Goal: Information Seeking & Learning: Learn about a topic

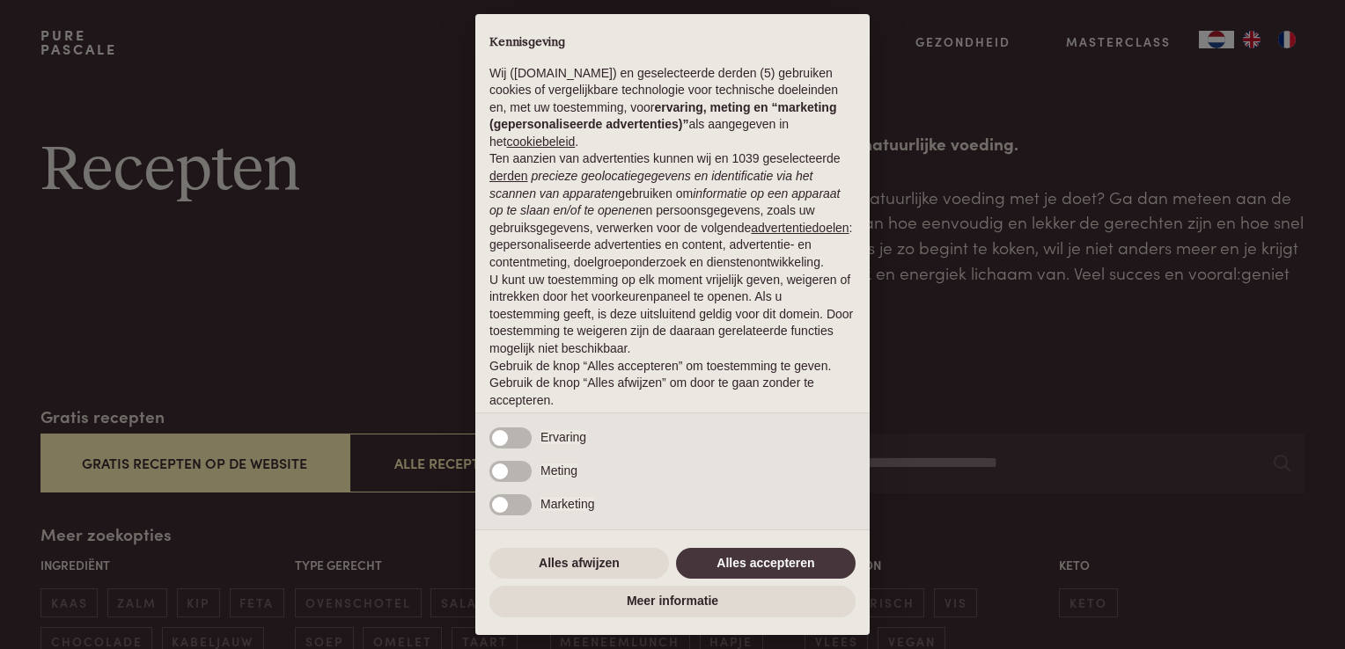
click at [754, 580] on div "Alles afwijzen Alles accepteren" at bounding box center [672, 564] width 366 height 39
click at [754, 572] on button "Alles accepteren" at bounding box center [766, 564] width 180 height 32
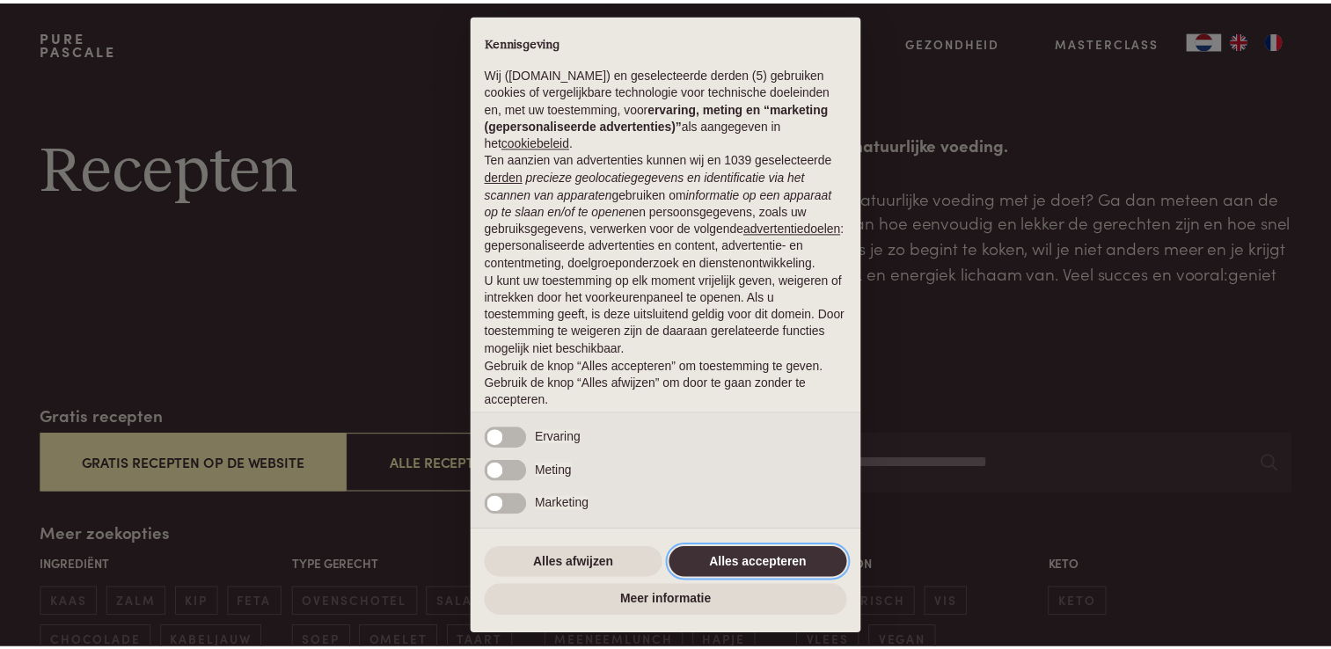
scroll to position [57, 0]
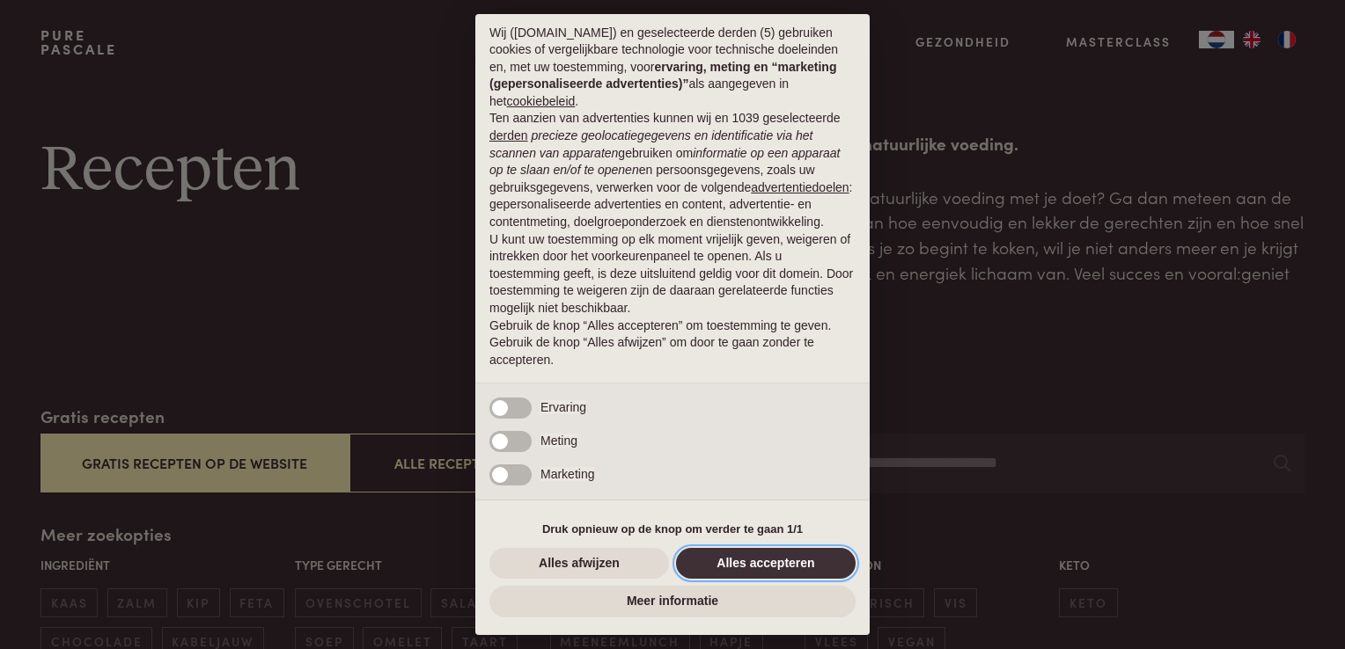
click at [793, 565] on button "Alles accepteren" at bounding box center [766, 564] width 180 height 32
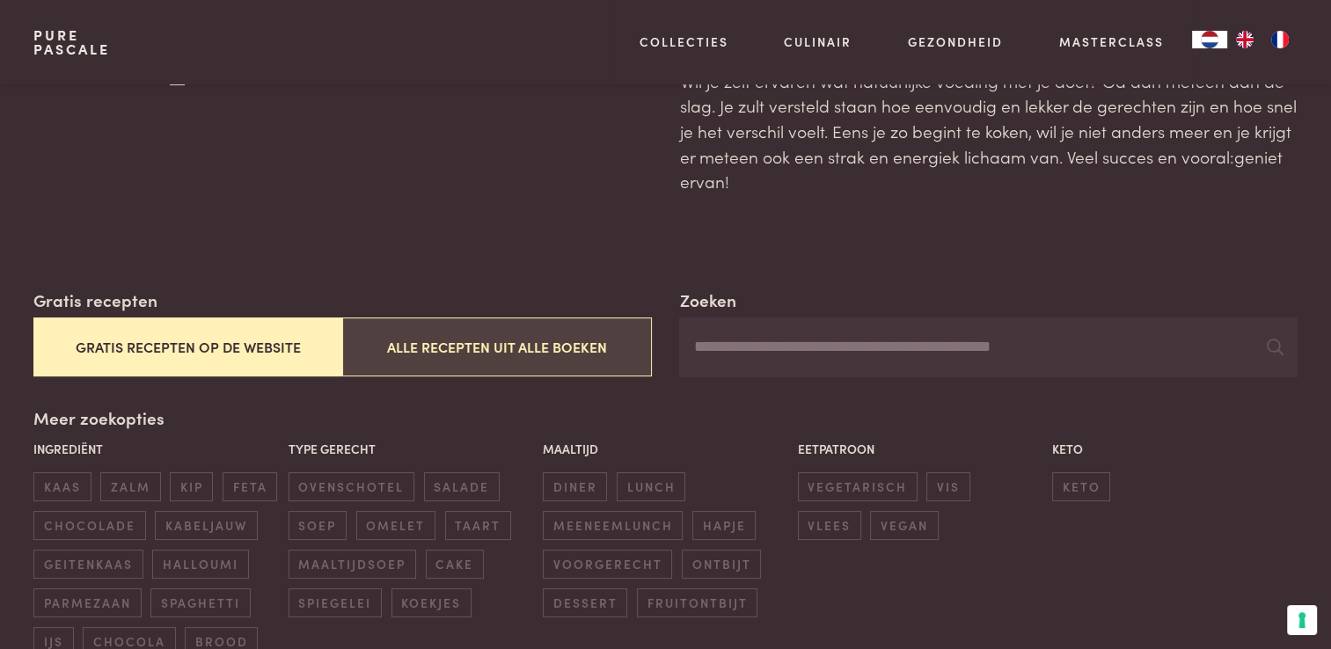
scroll to position [352, 0]
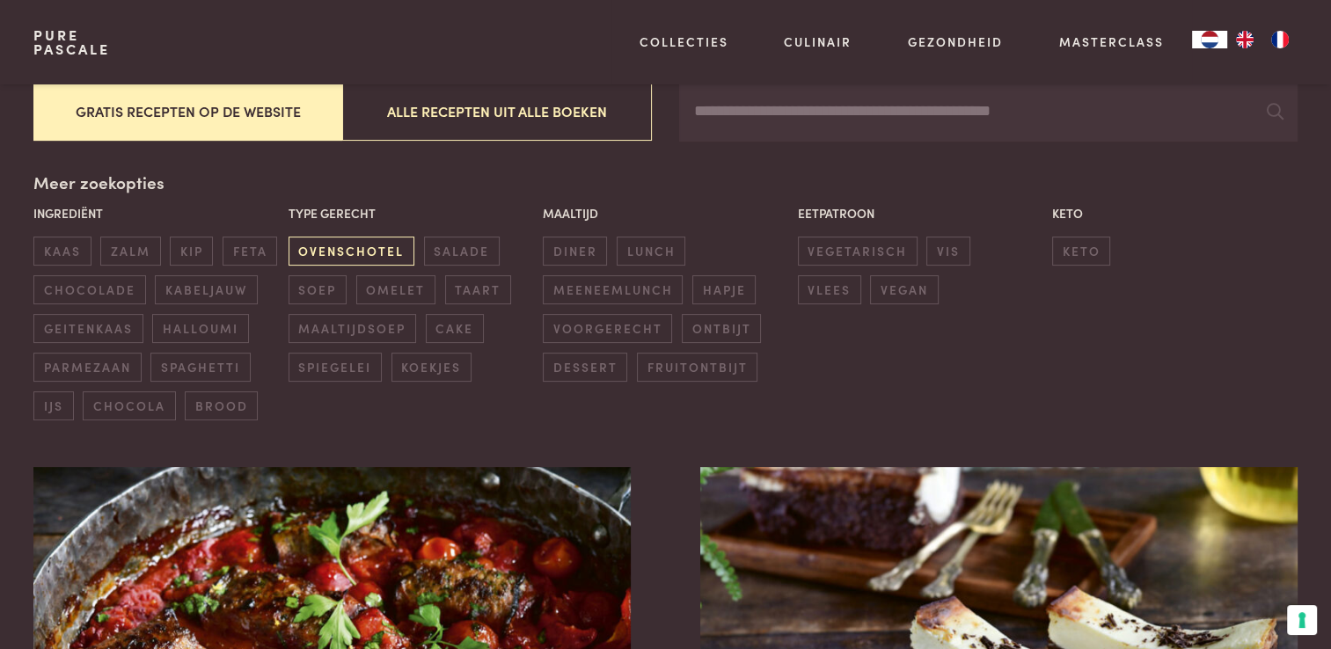
click at [357, 255] on span "ovenschotel" at bounding box center [352, 251] width 126 height 29
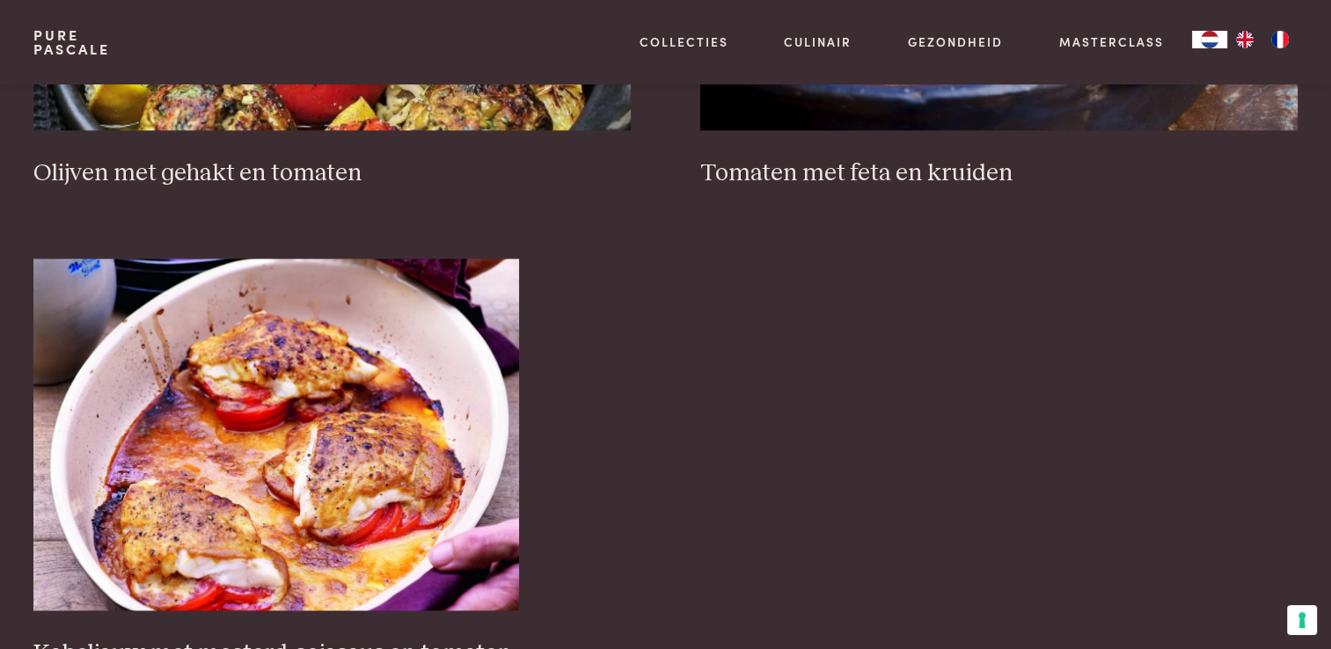
scroll to position [2252, 0]
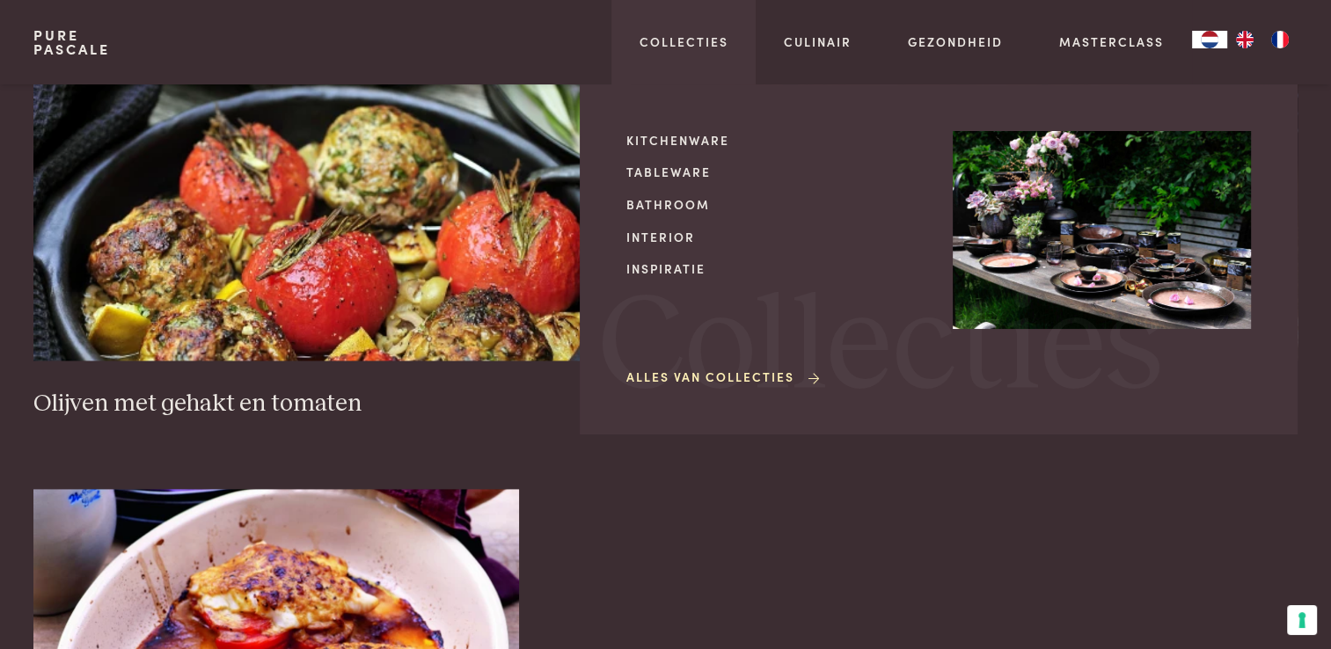
click at [722, 30] on div "Collecties Kitchenware Tableware Bathroom Interior Inspiratie Alles van Collect…" at bounding box center [684, 42] width 145 height 84
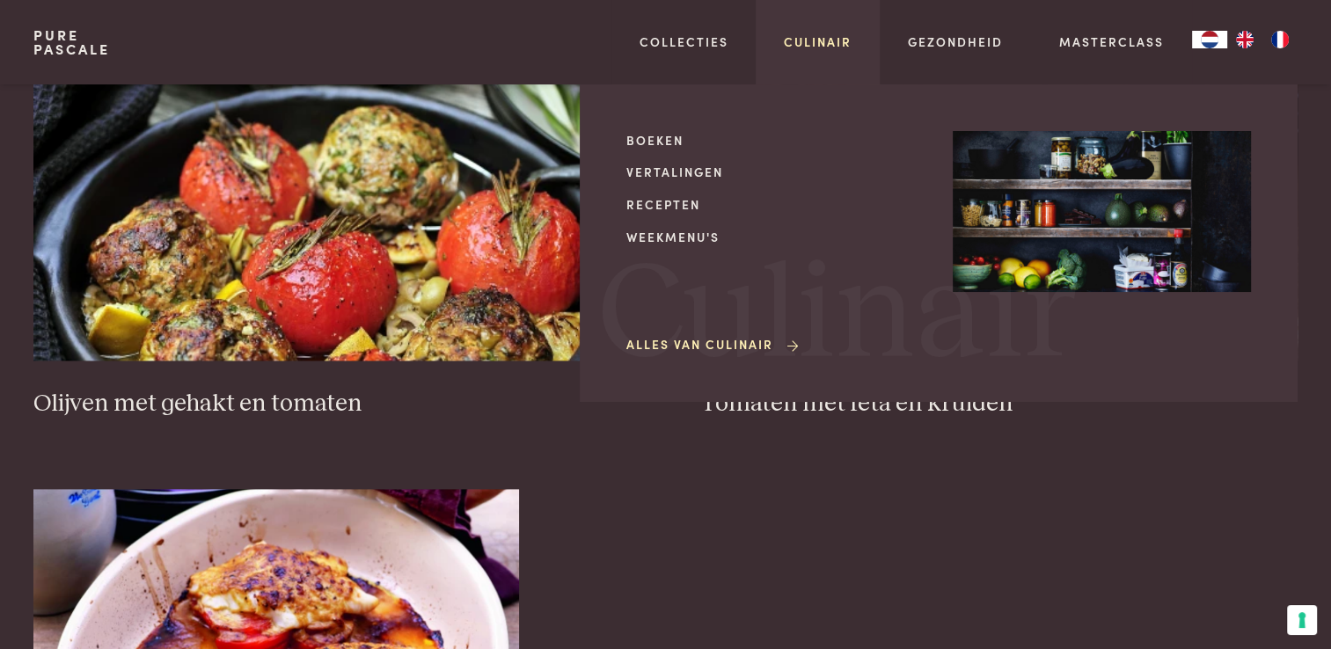
click at [831, 44] on link "Culinair" at bounding box center [818, 42] width 68 height 18
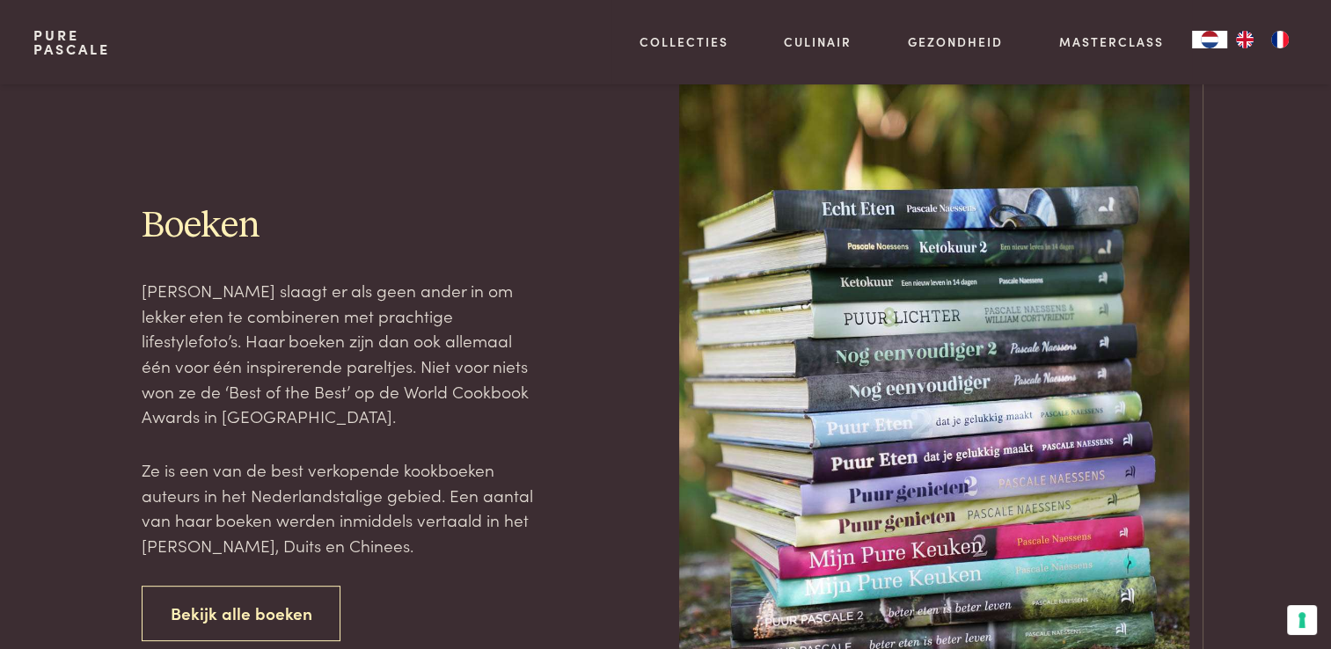
scroll to position [792, 0]
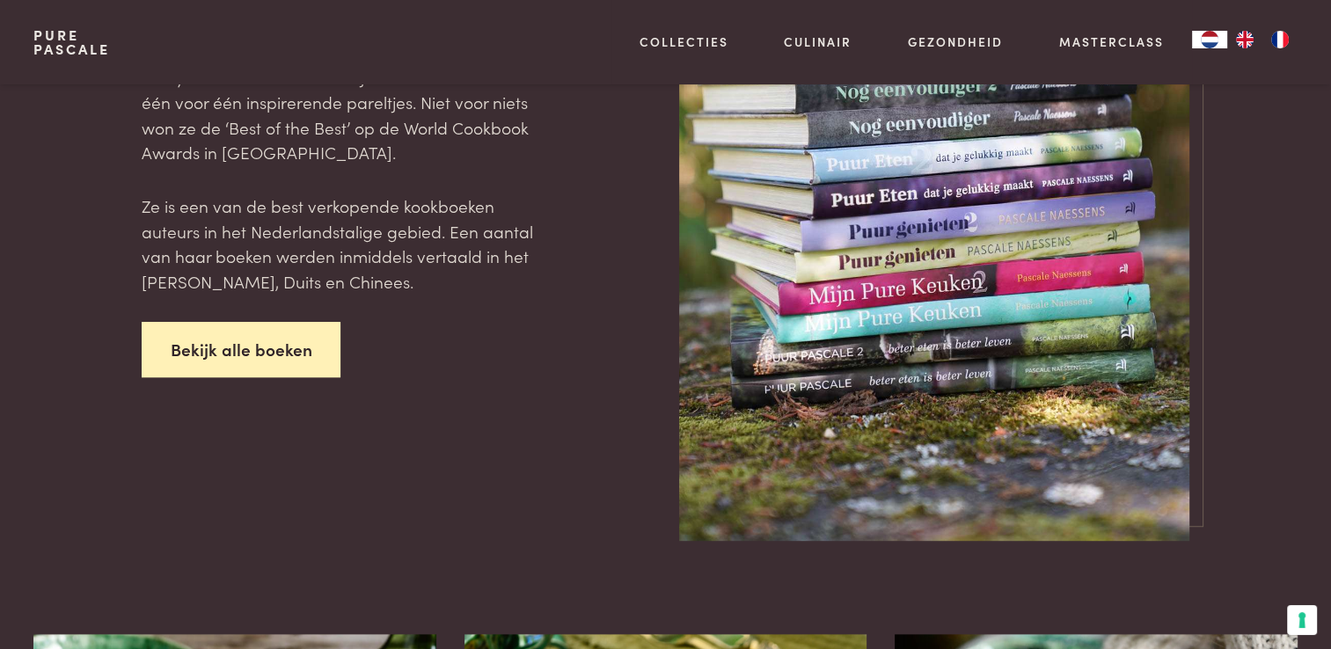
click at [312, 350] on link "Bekijk alle boeken" at bounding box center [242, 349] width 200 height 55
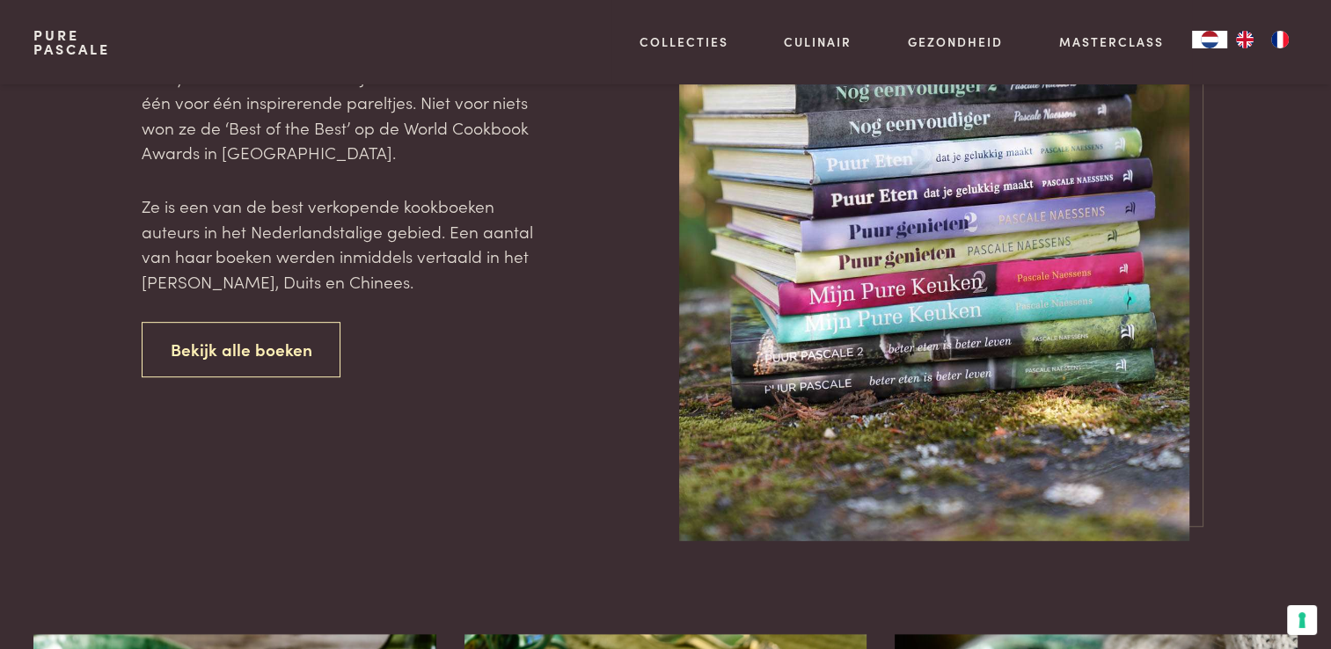
scroll to position [1232, 0]
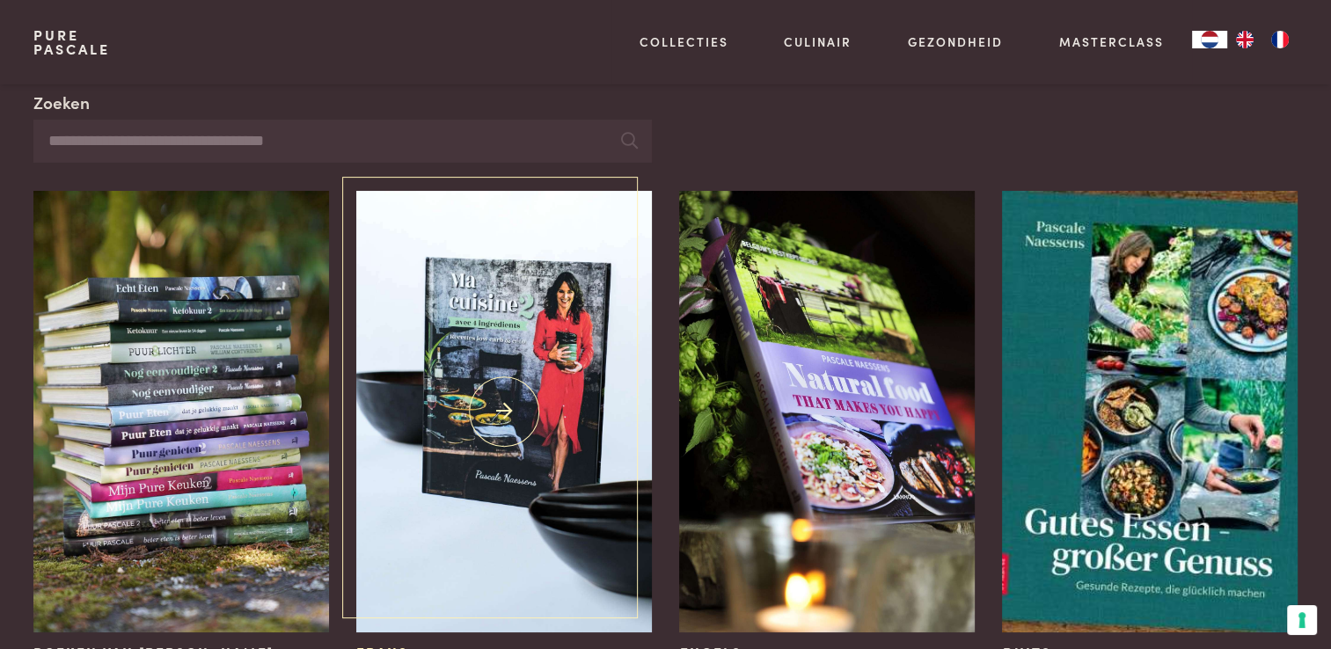
scroll to position [176, 0]
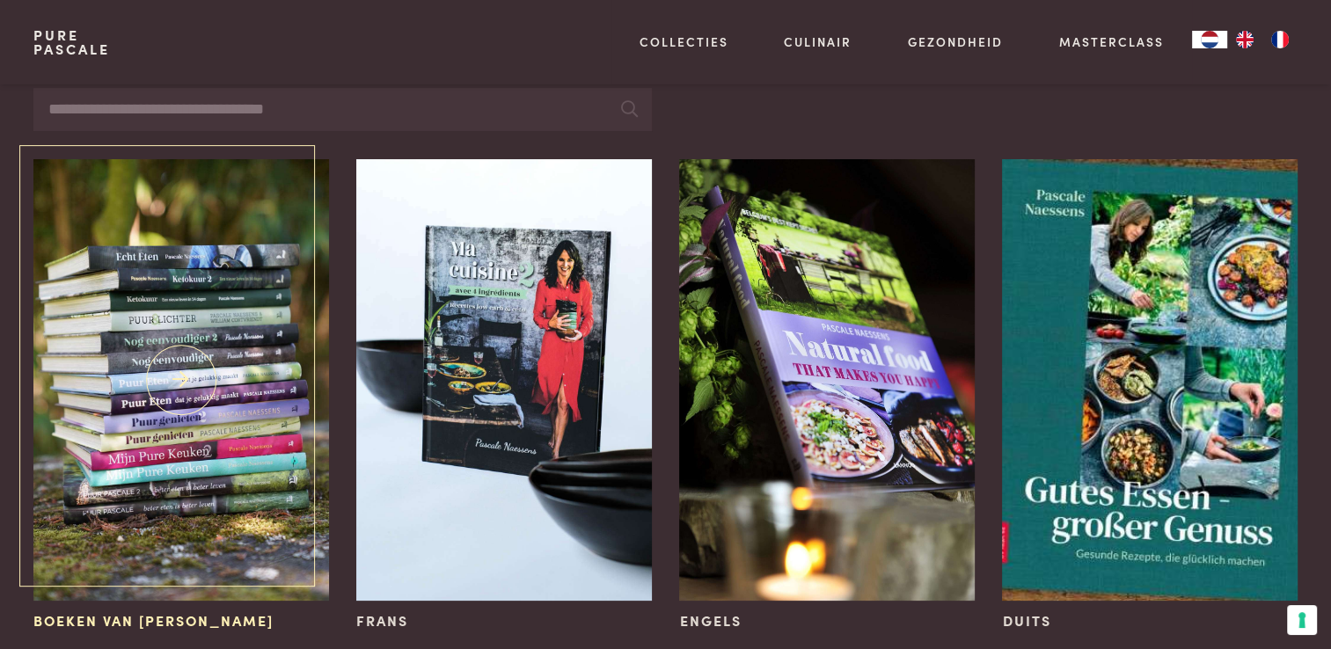
click at [285, 368] on img at bounding box center [180, 380] width 295 height 443
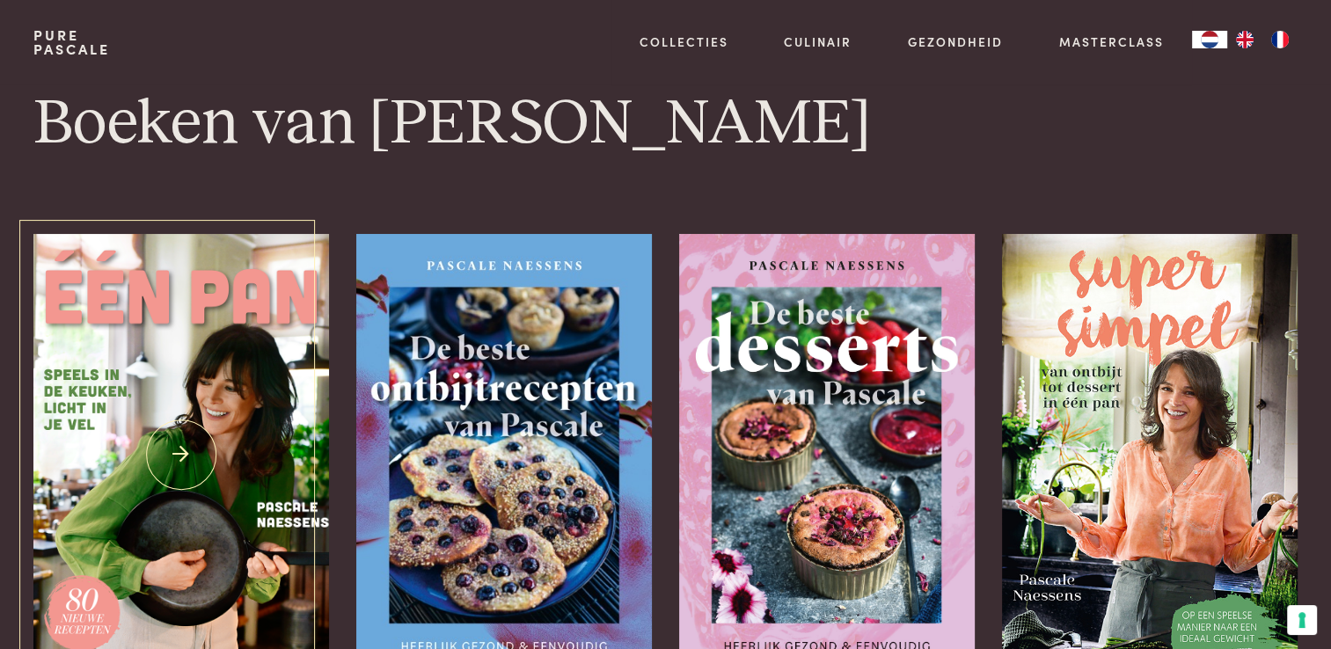
click at [289, 421] on img at bounding box center [180, 455] width 295 height 443
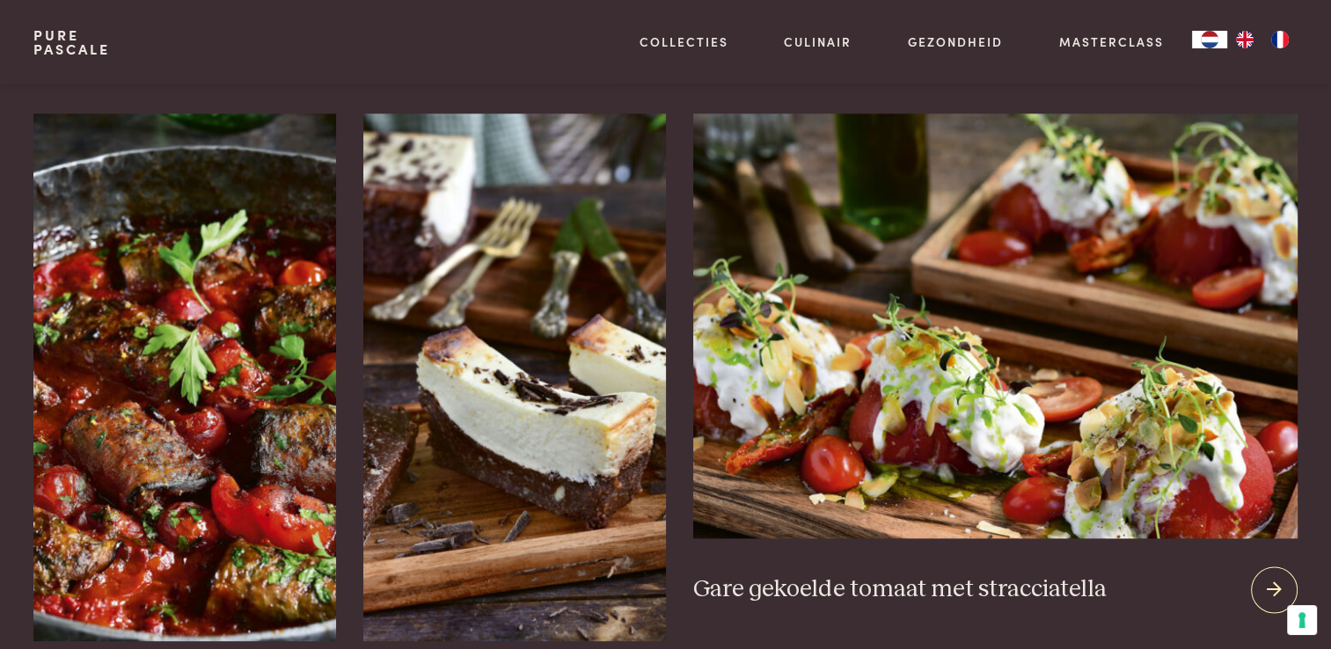
scroll to position [2376, 0]
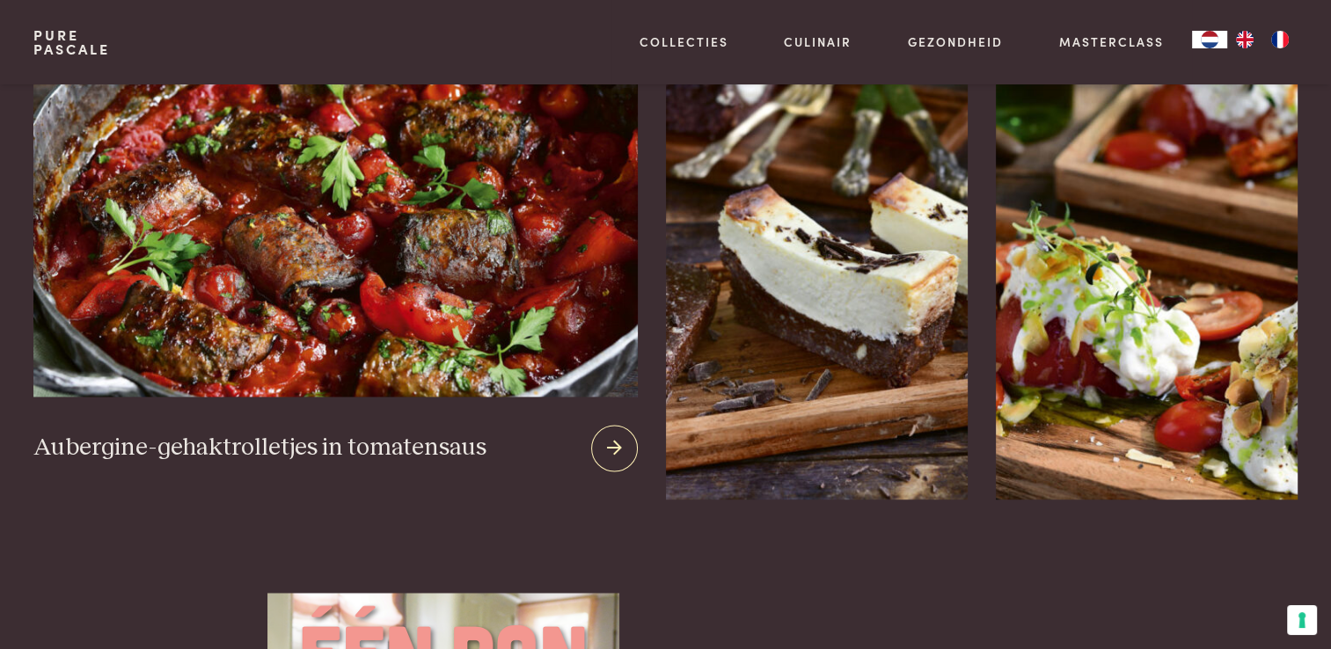
click at [607, 436] on icon at bounding box center [614, 449] width 15 height 26
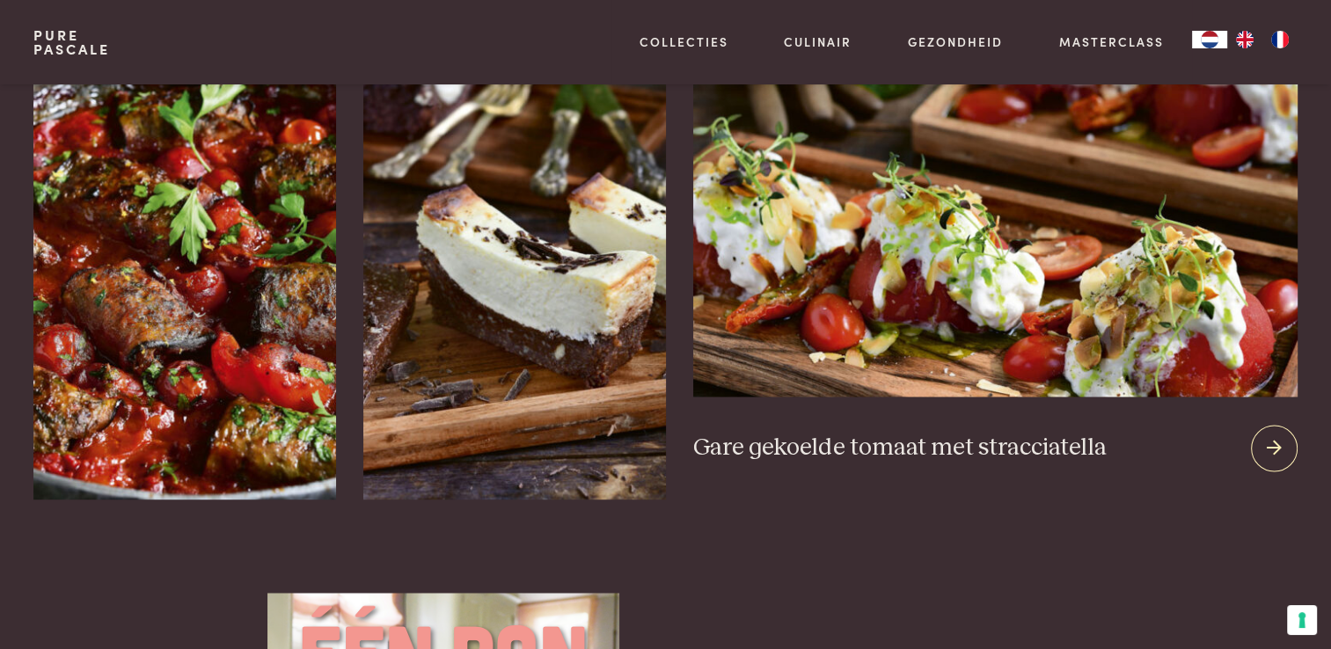
click at [1278, 436] on icon at bounding box center [1274, 449] width 15 height 26
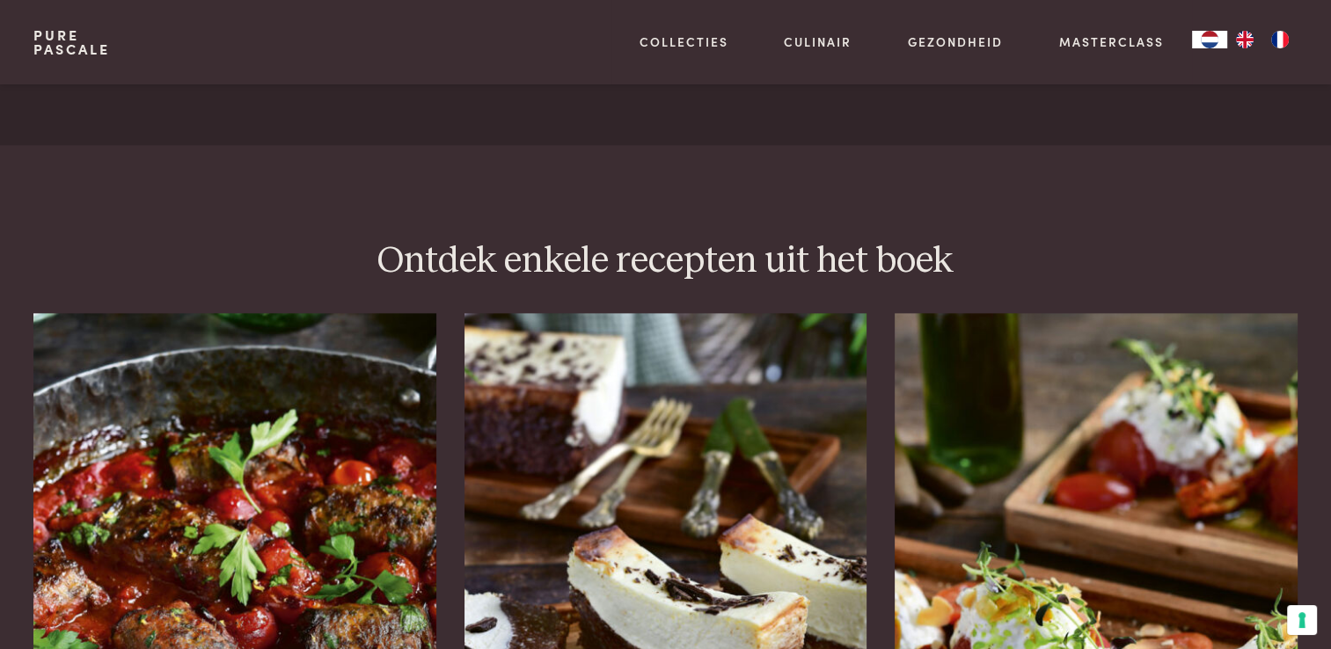
scroll to position [2024, 0]
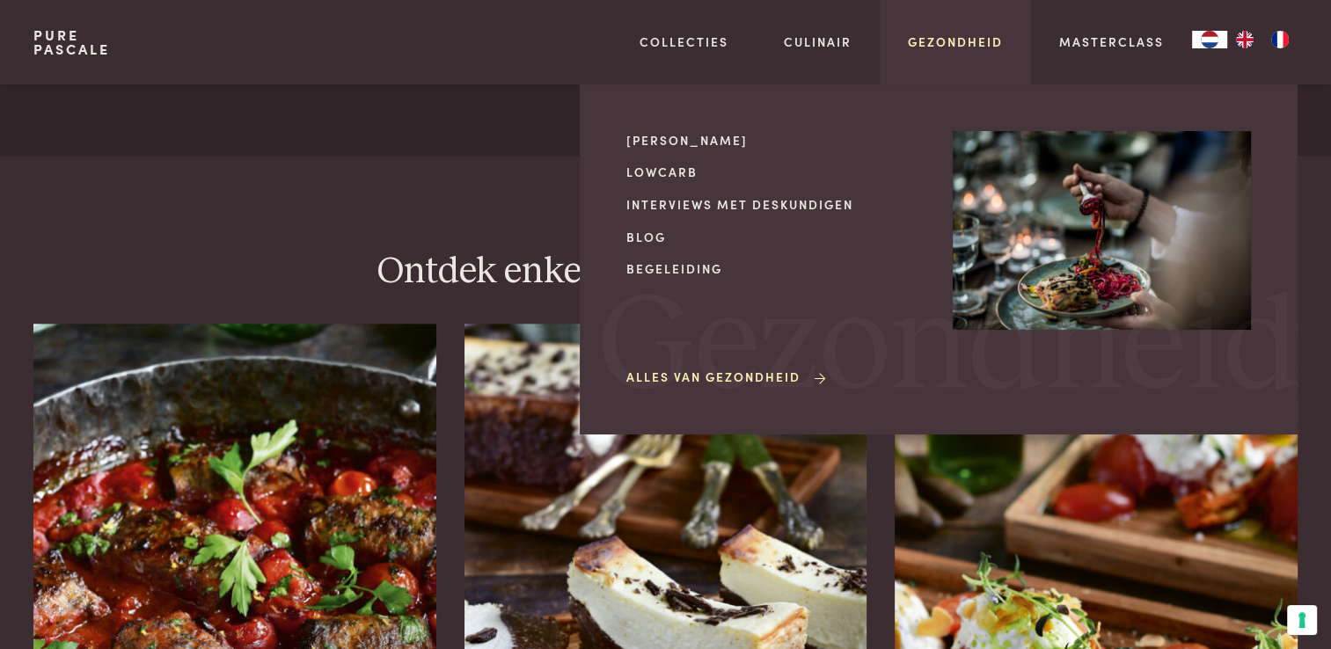
click at [979, 43] on link "Gezondheid" at bounding box center [955, 42] width 95 height 18
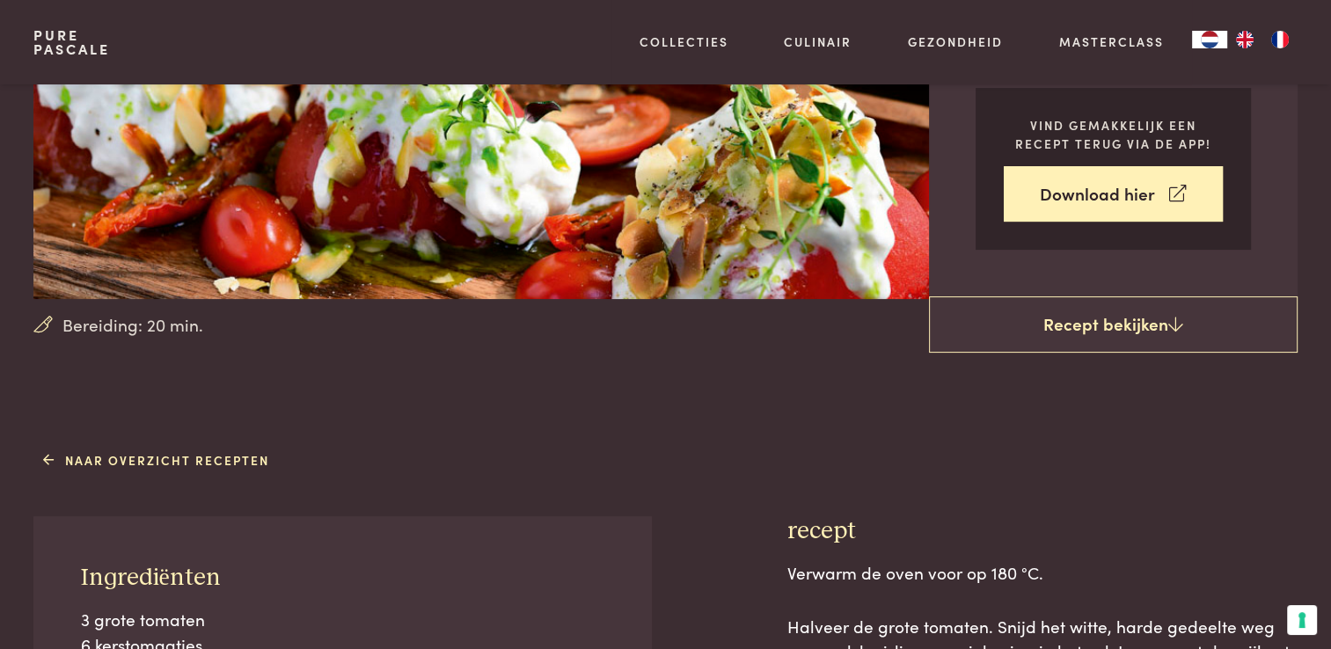
scroll to position [352, 0]
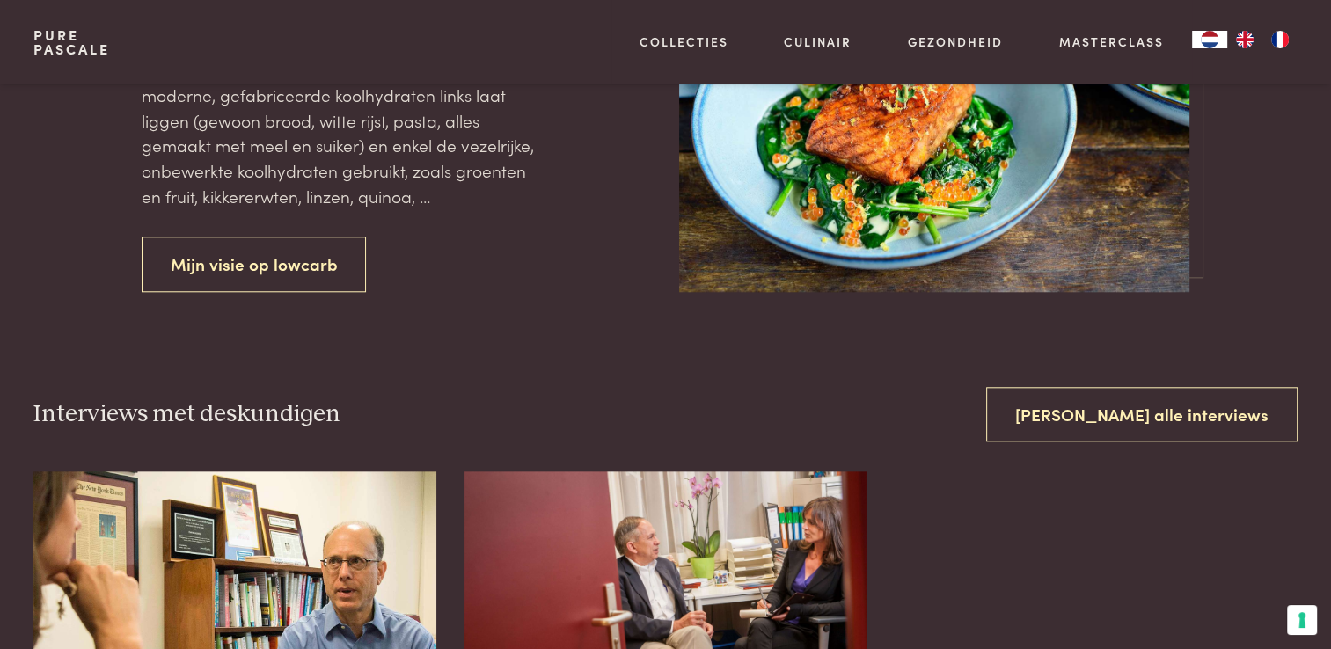
scroll to position [1408, 0]
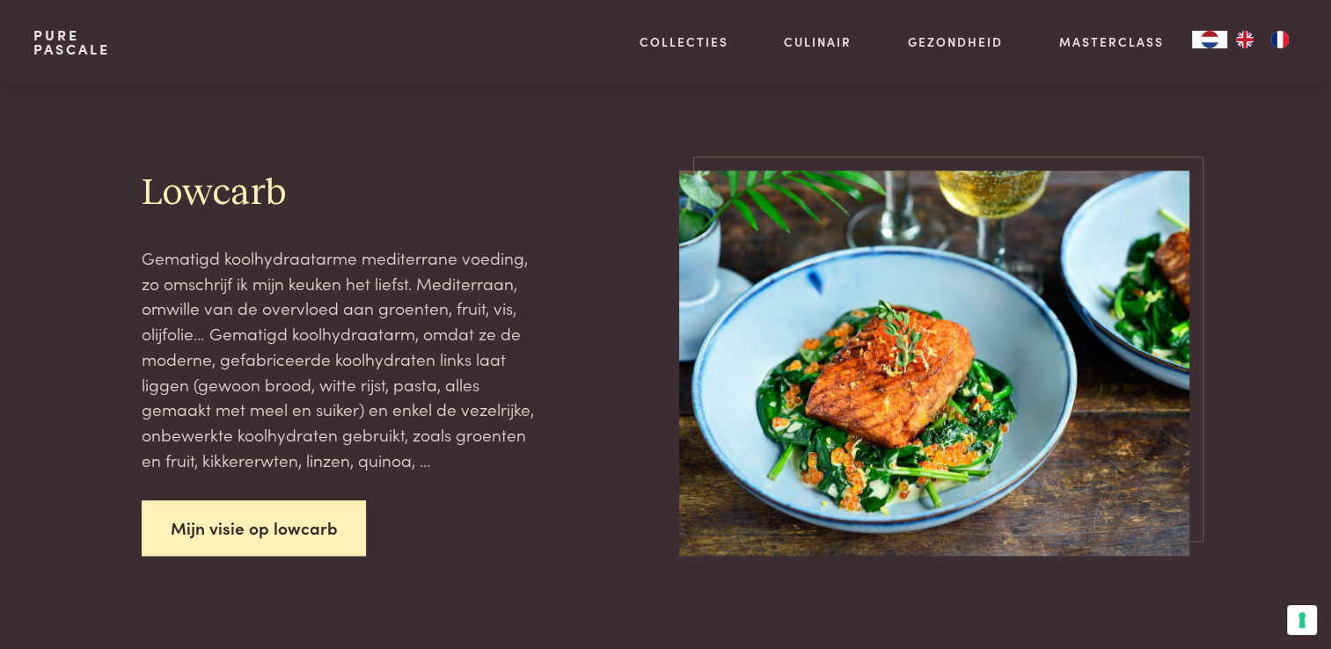
click at [267, 523] on link "Mijn visie op lowcarb" at bounding box center [254, 528] width 225 height 55
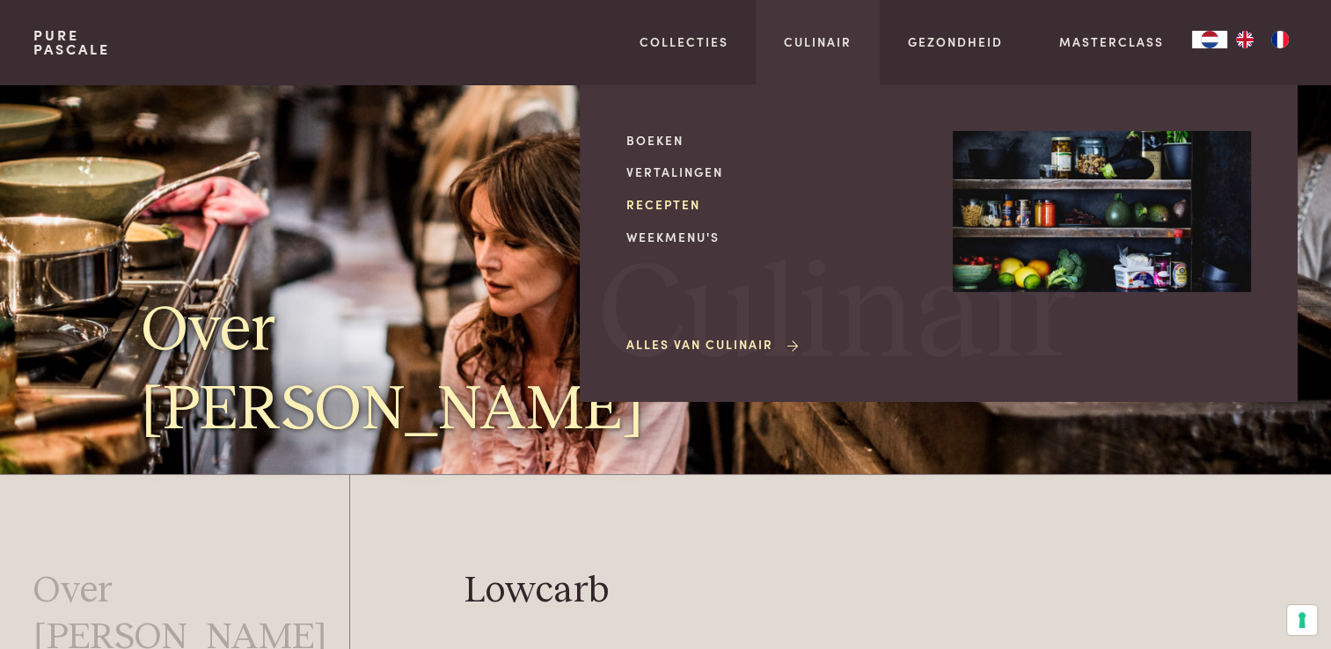
click at [666, 209] on link "Recepten" at bounding box center [776, 204] width 298 height 18
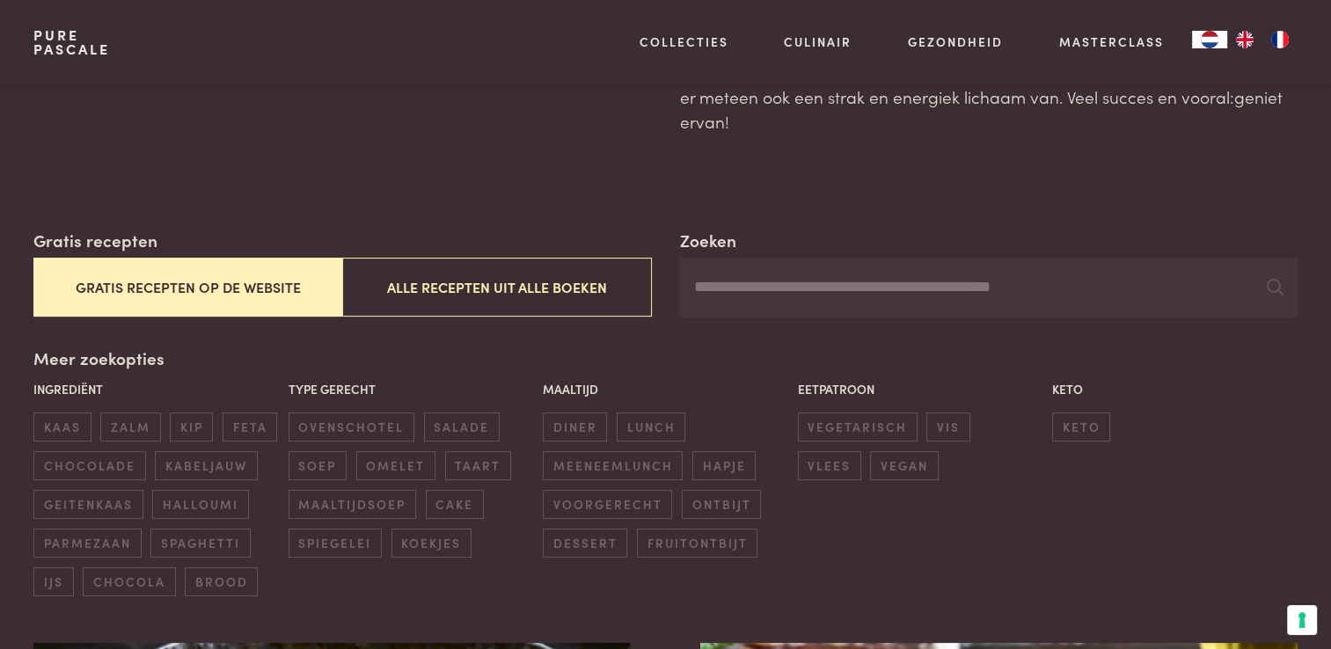
scroll to position [264, 0]
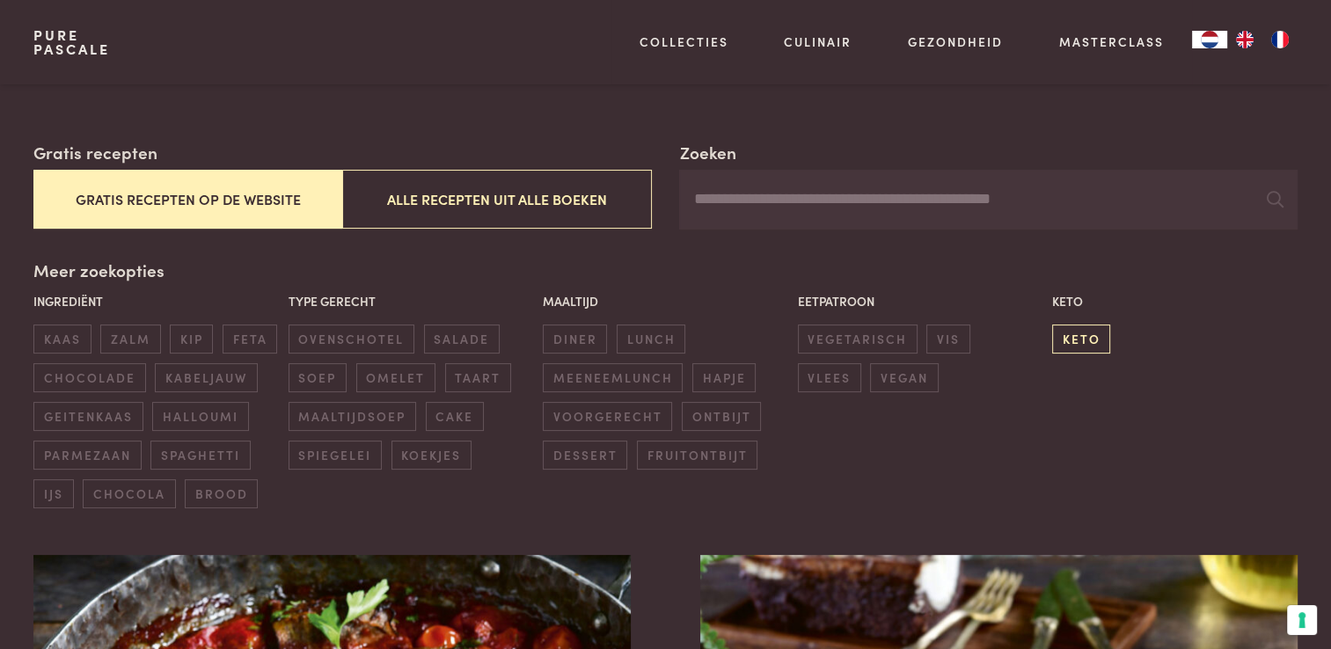
click at [1068, 340] on span "keto" at bounding box center [1081, 339] width 58 height 29
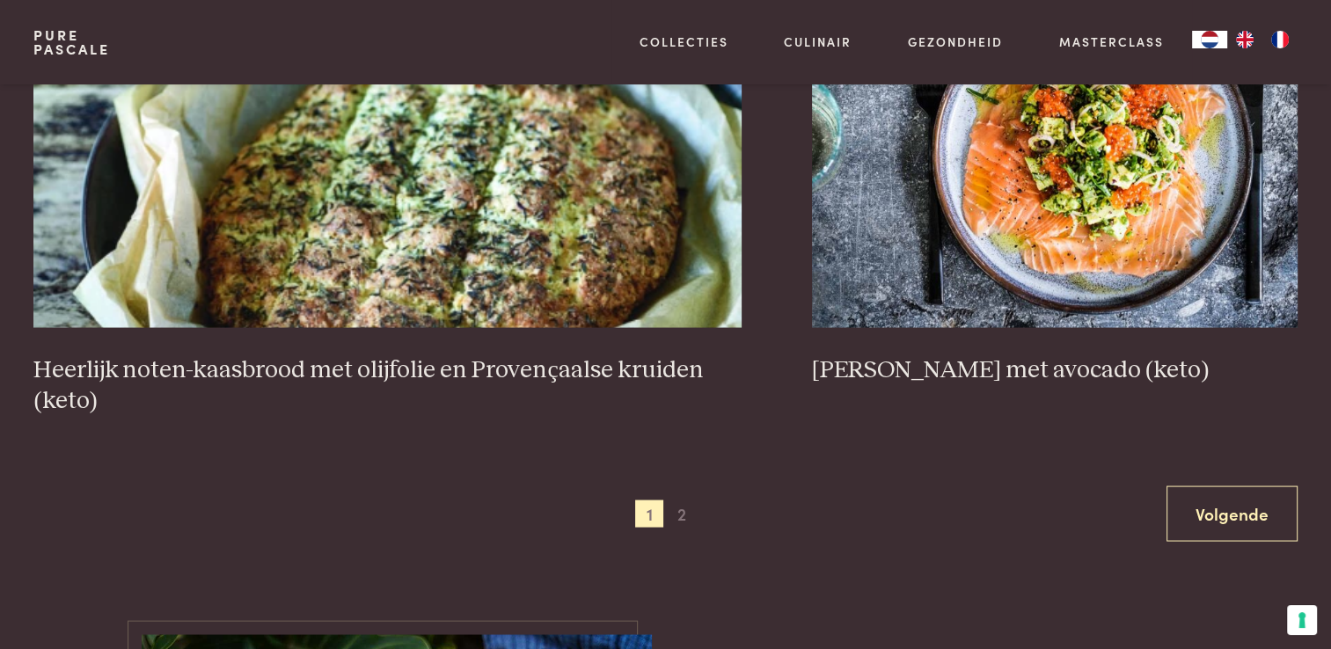
scroll to position [3396, 0]
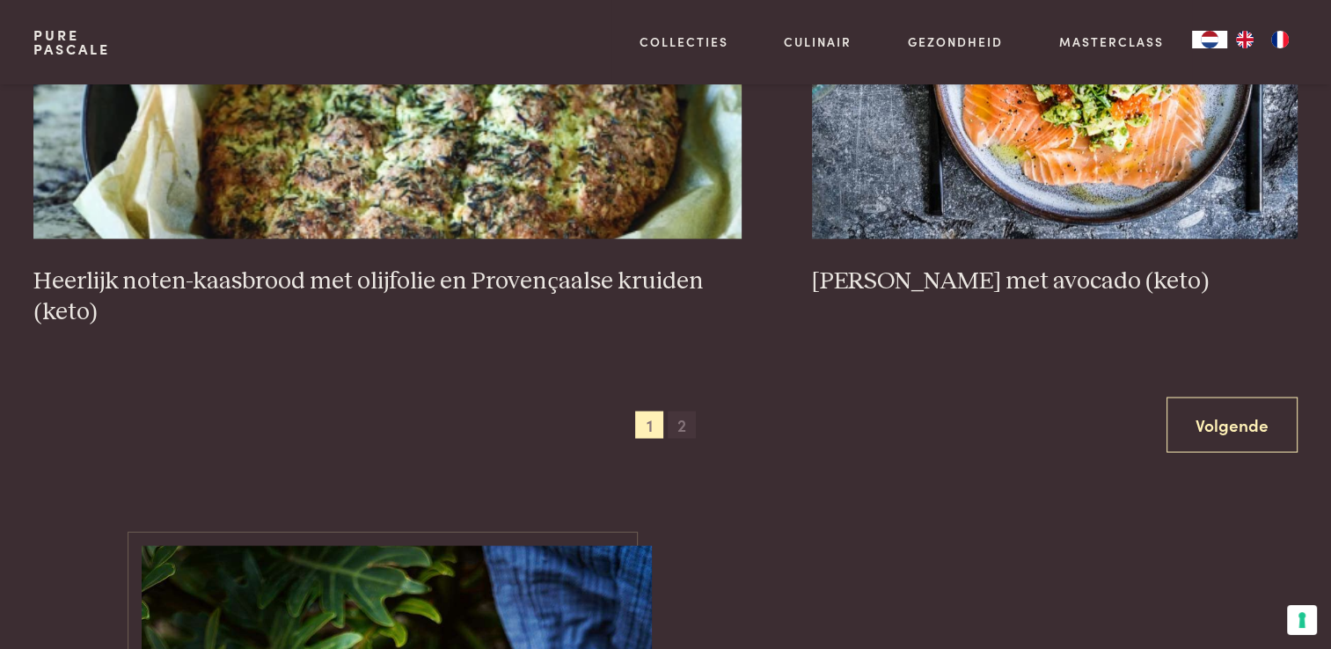
click at [682, 435] on span "2" at bounding box center [682, 426] width 28 height 28
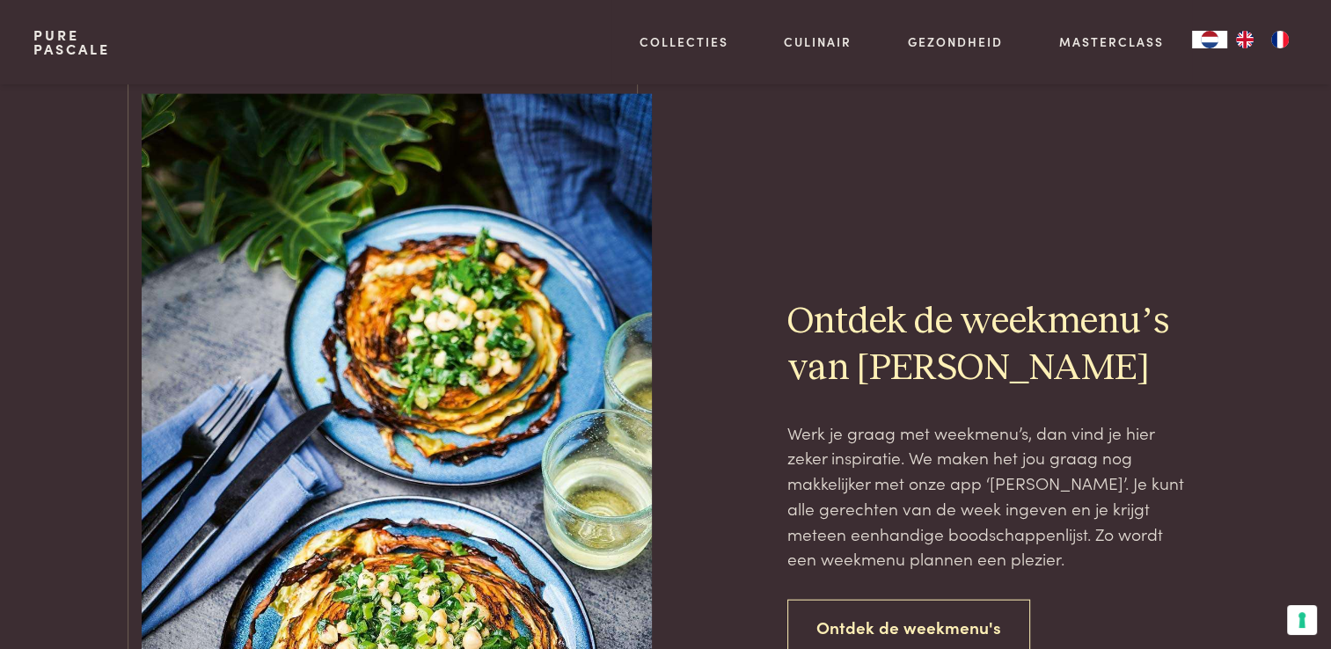
scroll to position [4012, 0]
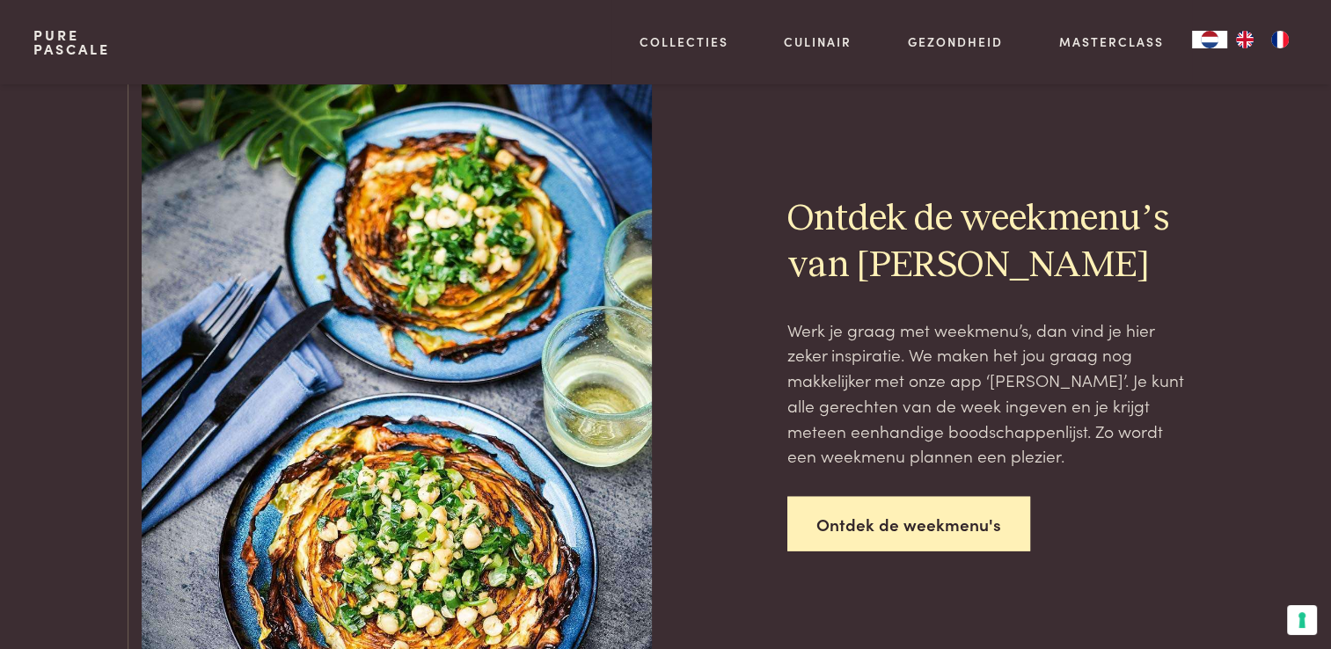
click at [959, 529] on link "Ontdek de weekmenu's" at bounding box center [909, 524] width 243 height 55
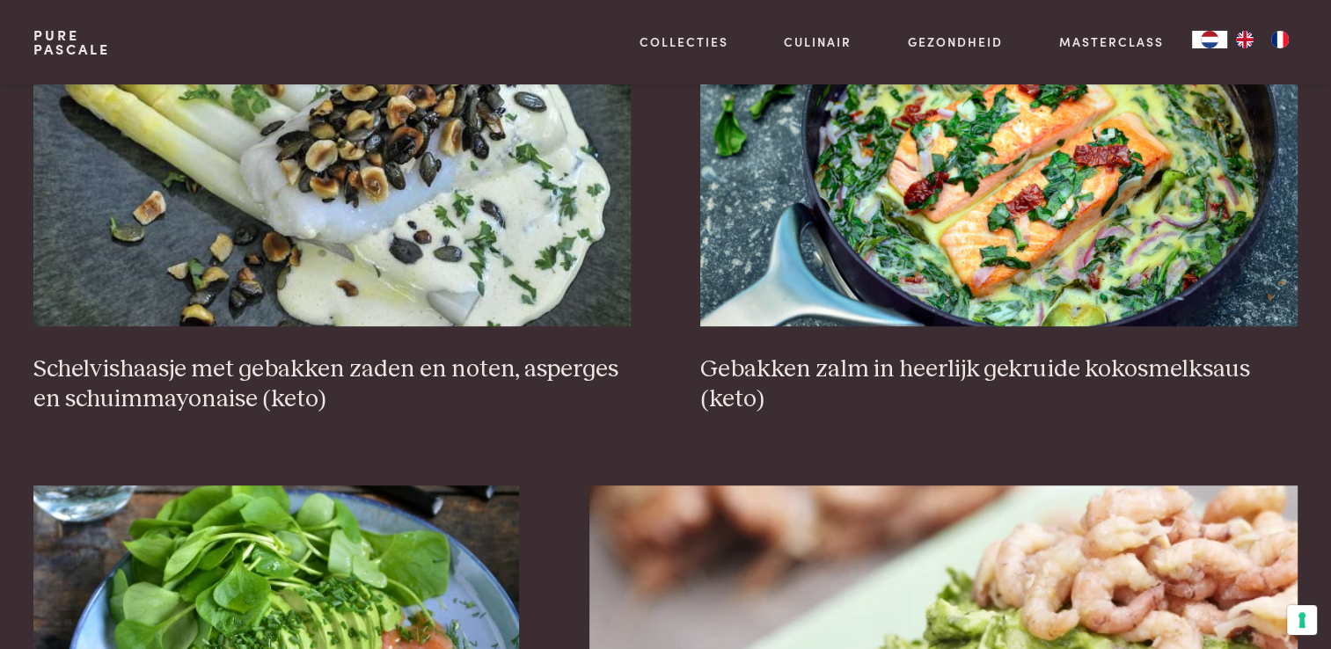
scroll to position [295, 0]
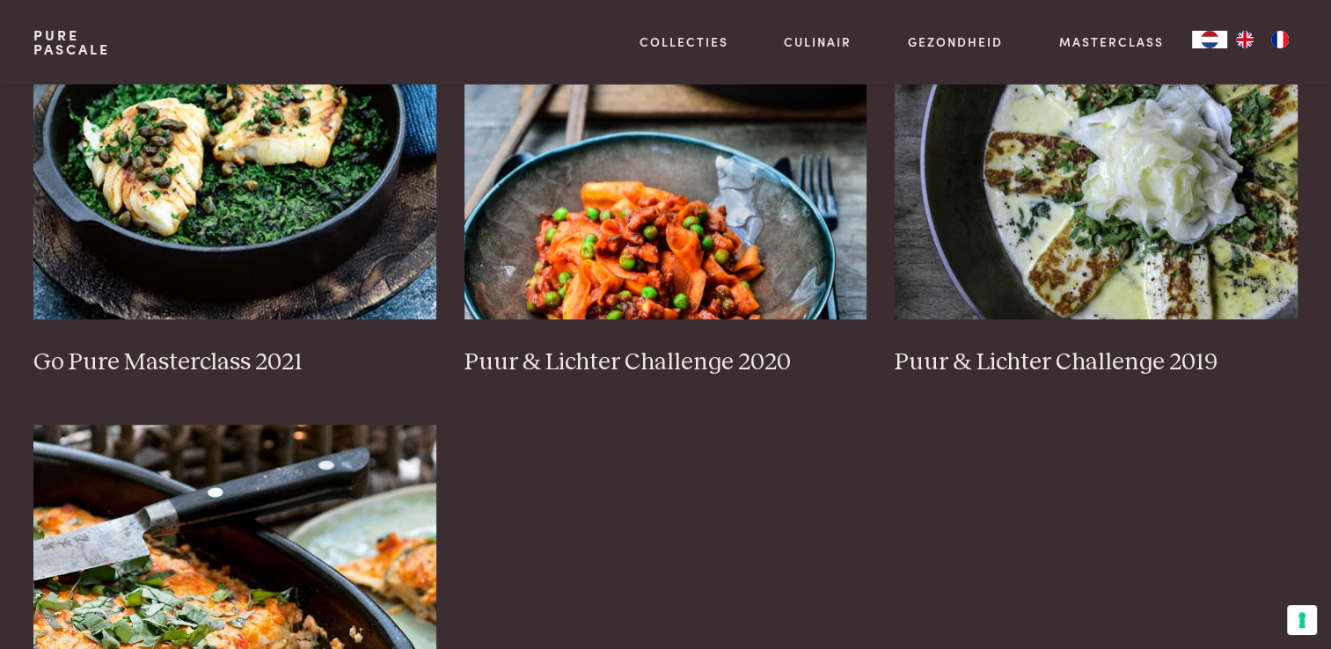
scroll to position [1232, 0]
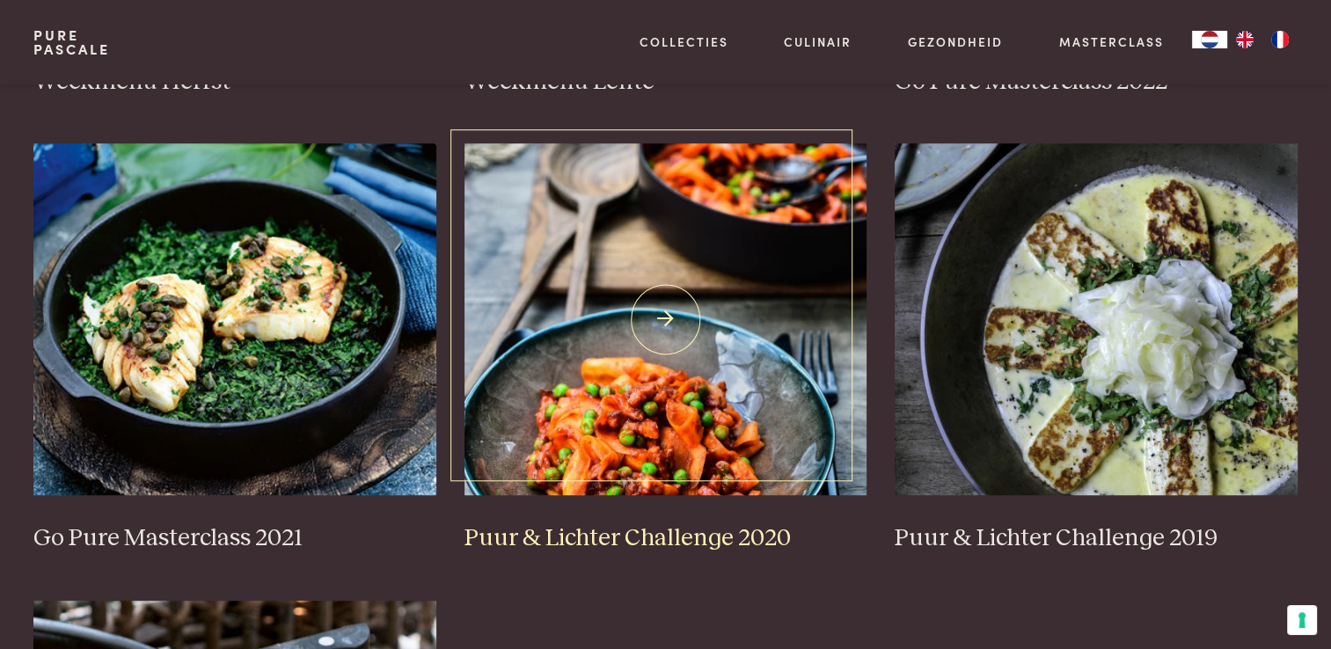
click at [822, 519] on link "Puur & Lichter Challenge 2020" at bounding box center [666, 348] width 403 height 410
